Goal: Find contact information: Find contact information

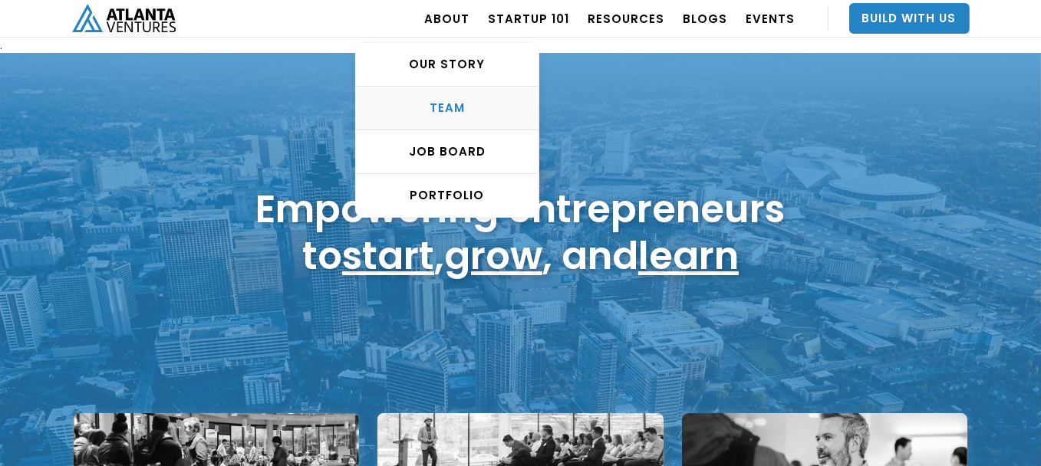
click at [456, 109] on div "TEAM" at bounding box center [447, 107] width 182 height 15
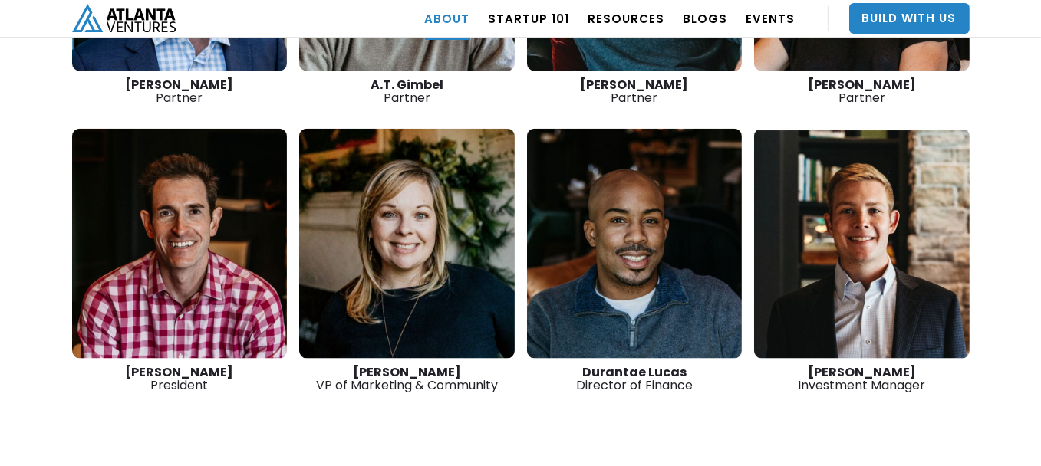
scroll to position [2151, 0]
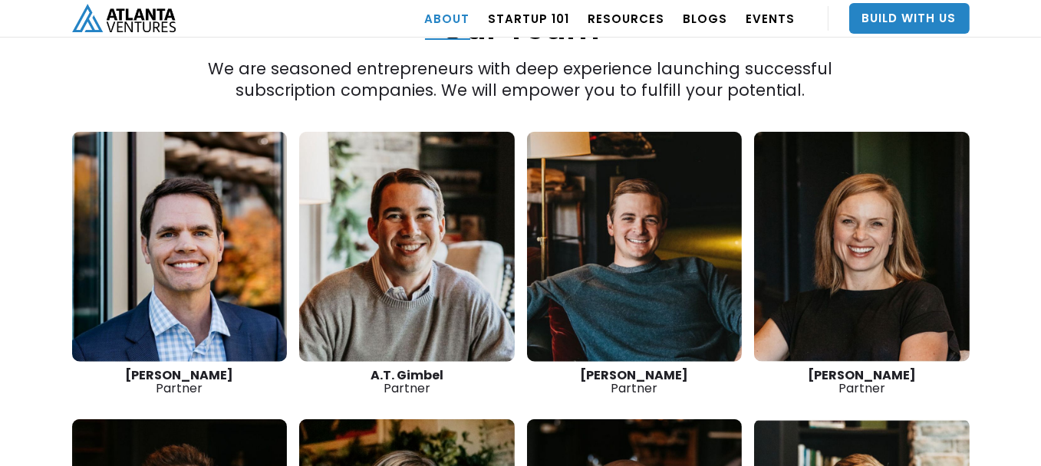
click at [602, 276] on link at bounding box center [634, 247] width 215 height 230
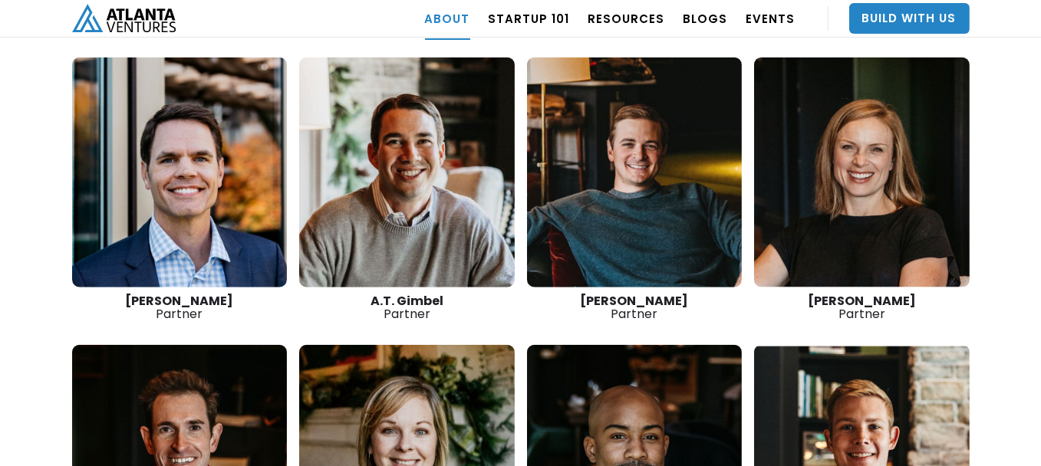
scroll to position [2228, 0]
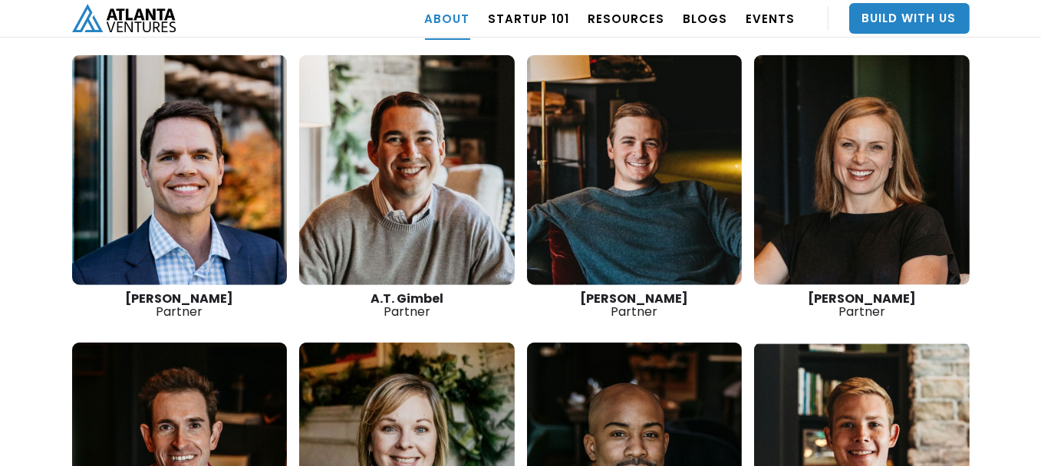
click at [437, 189] on link at bounding box center [406, 170] width 215 height 230
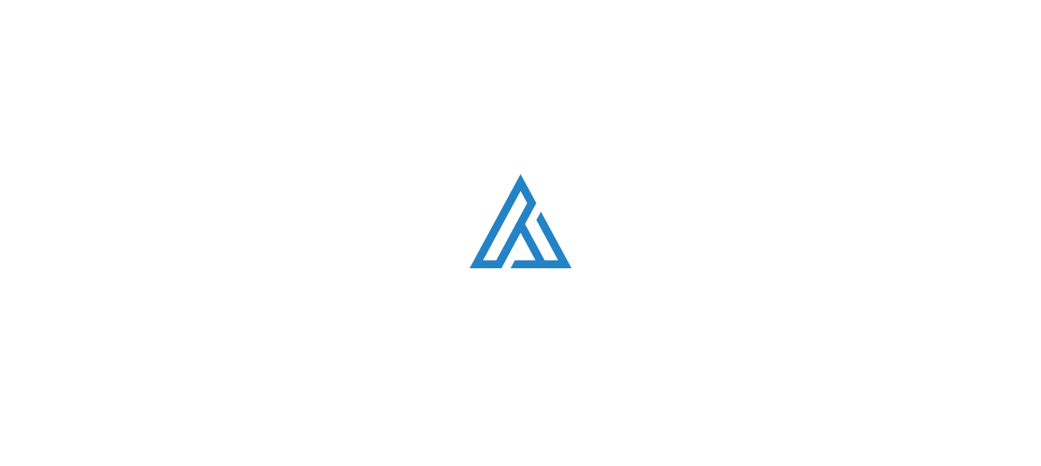
scroll to position [2228, 0]
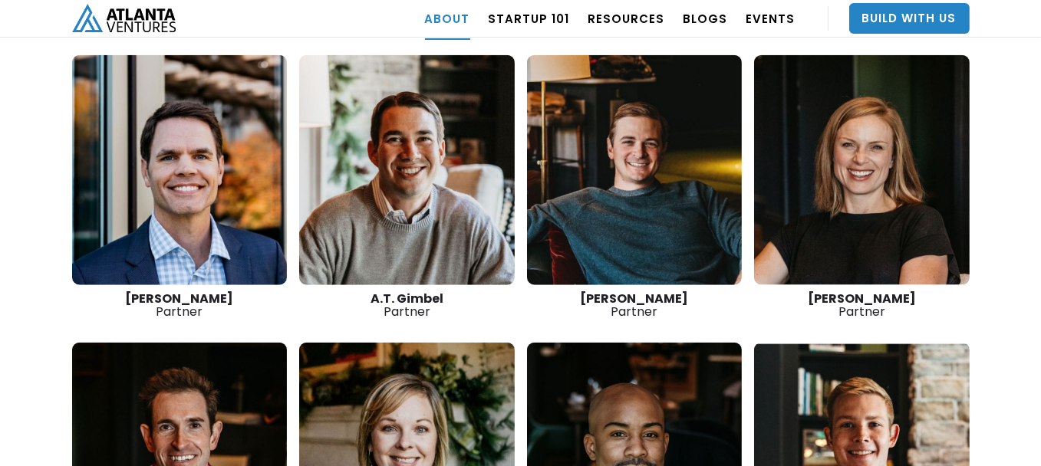
click at [174, 165] on link at bounding box center [179, 170] width 215 height 230
